Goal: Task Accomplishment & Management: Use online tool/utility

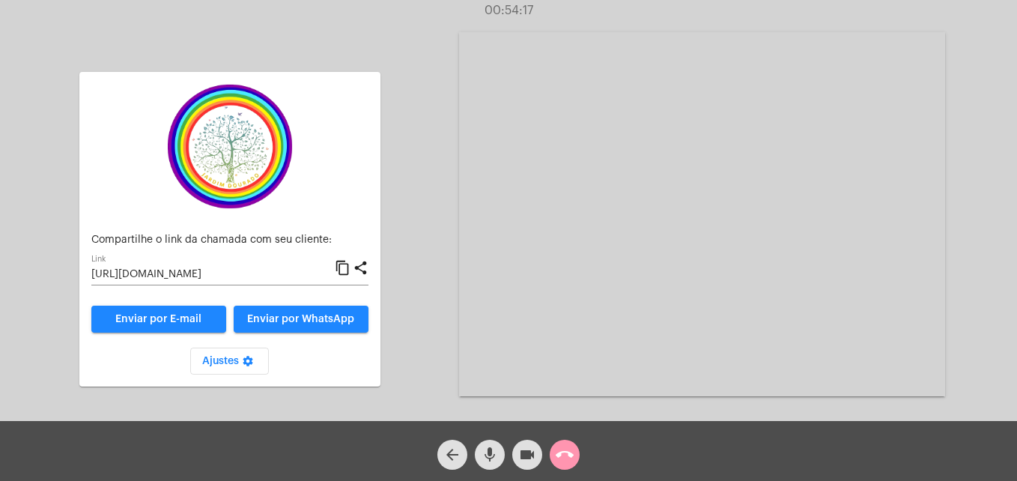
click at [585, 458] on div "arrow_back mic videocam call_end" at bounding box center [508, 451] width 1017 height 60
click at [559, 449] on mat-icon "call_end" at bounding box center [565, 455] width 18 height 18
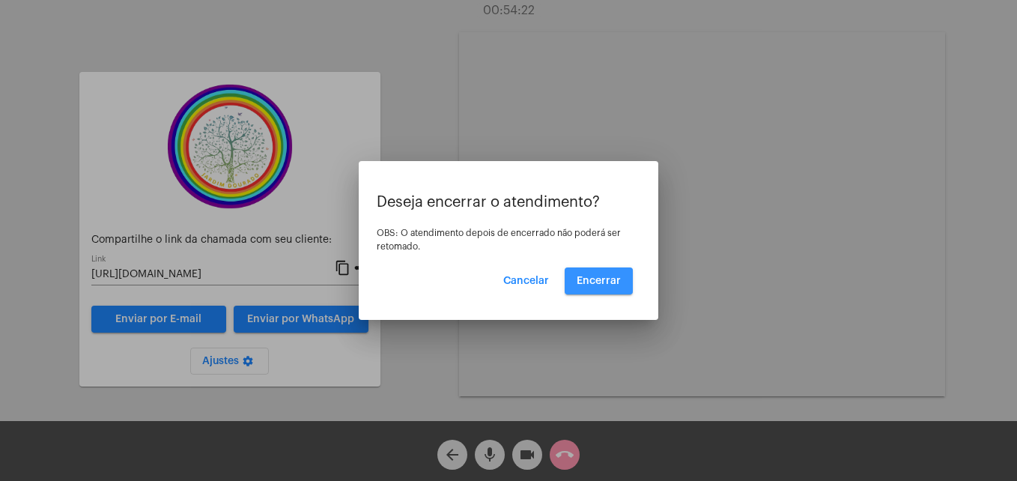
click at [595, 282] on span "Encerrar" at bounding box center [599, 281] width 44 height 10
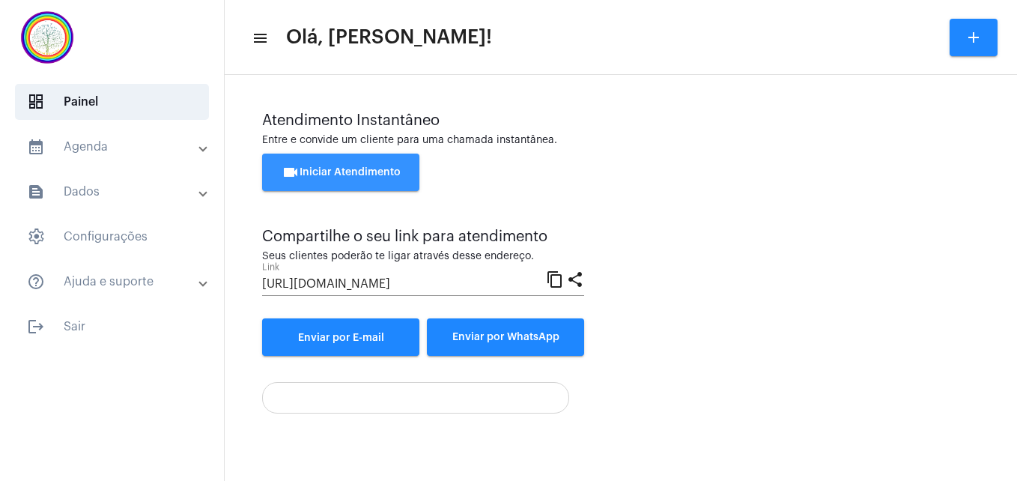
click at [350, 179] on button "videocam Iniciar Atendimento" at bounding box center [340, 172] width 157 height 37
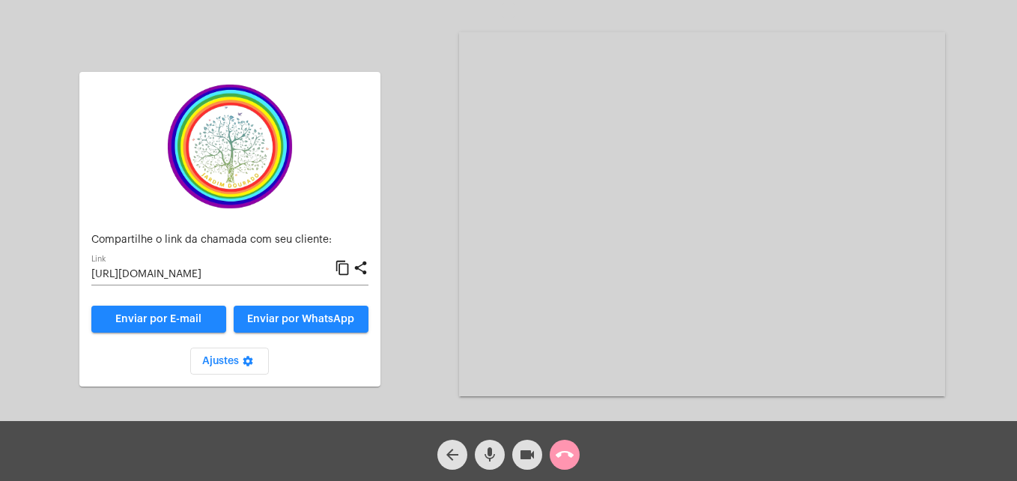
click at [345, 265] on mat-icon "content_copy" at bounding box center [343, 268] width 16 height 18
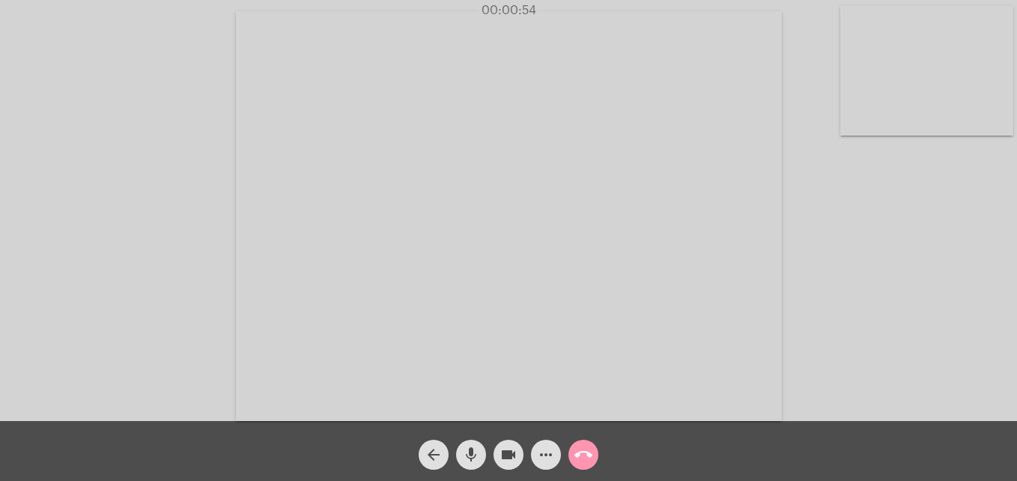
click at [871, 113] on video at bounding box center [926, 71] width 173 height 130
click at [431, 387] on video at bounding box center [644, 215] width 546 height 410
